Goal: Check status

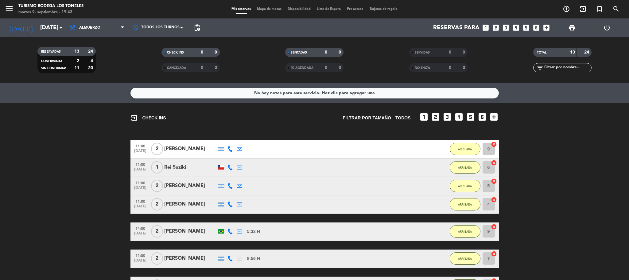
scroll to position [217, 0]
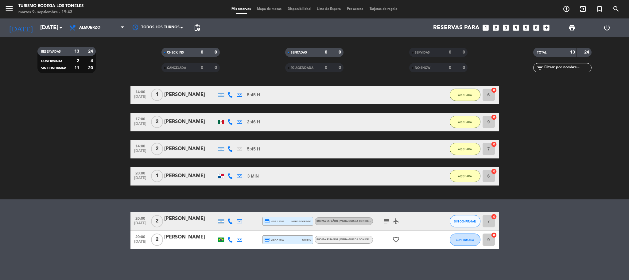
click at [192, 174] on div "[PERSON_NAME]" at bounding box center [190, 176] width 52 height 8
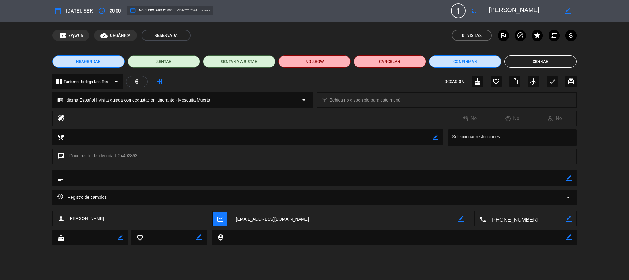
click at [519, 62] on button "Cerrar" at bounding box center [541, 61] width 72 height 12
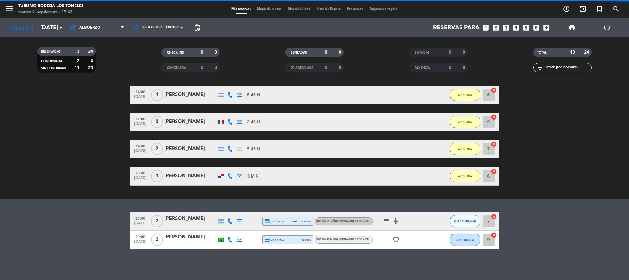
click at [180, 219] on div "[PERSON_NAME]" at bounding box center [190, 218] width 52 height 8
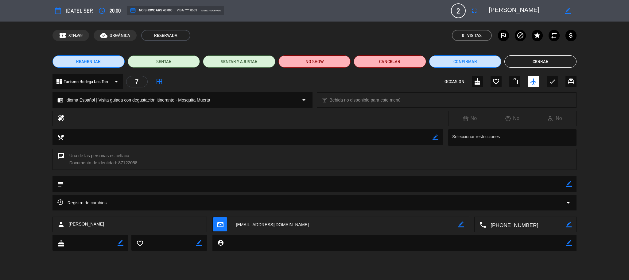
click at [526, 65] on button "Cerrar" at bounding box center [541, 61] width 72 height 12
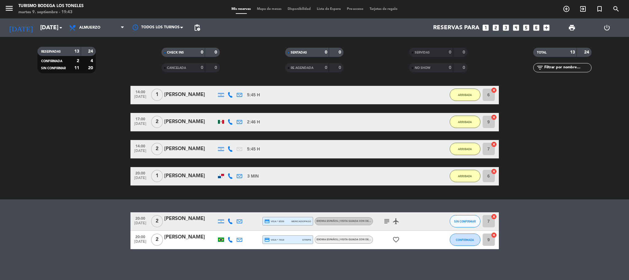
click at [200, 240] on div "[PERSON_NAME]" at bounding box center [190, 237] width 52 height 8
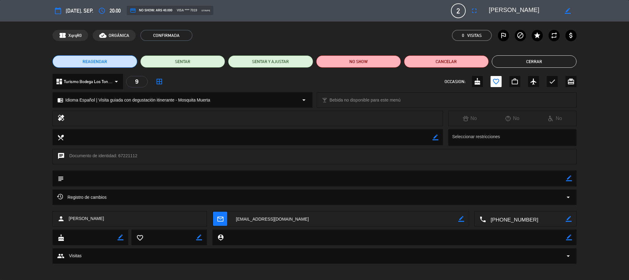
click at [505, 61] on button "Cerrar" at bounding box center [534, 61] width 85 height 12
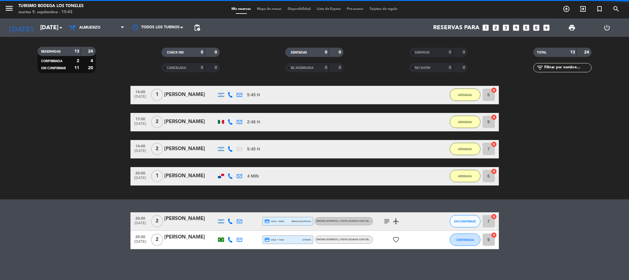
click at [538, 241] on bookings-row "20:00 [DATE] 2 [PERSON_NAME] credit_card visa * 8539 mercadopago Idioma Español…" at bounding box center [314, 230] width 629 height 37
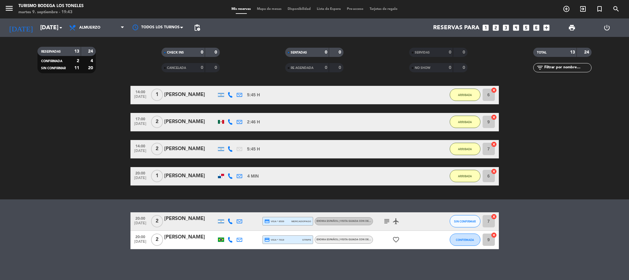
click at [538, 241] on bookings-row "20:00 [DATE] 2 [PERSON_NAME] credit_card visa * 8539 mercadopago Idioma Español…" at bounding box center [314, 230] width 629 height 37
type textarea "11:00 [DATE] 2 [PERSON_NAME] ARRIBADA cancel 11:00 [DATE] 1 Rei Suziki ARRIBADA…"
click at [544, 194] on div "exit_to_app CHECK INS Filtrar por tamaño TODOS looks_one looks_two looks_3 look…" at bounding box center [314, 42] width 629 height 314
